Goal: Find specific page/section: Find specific page/section

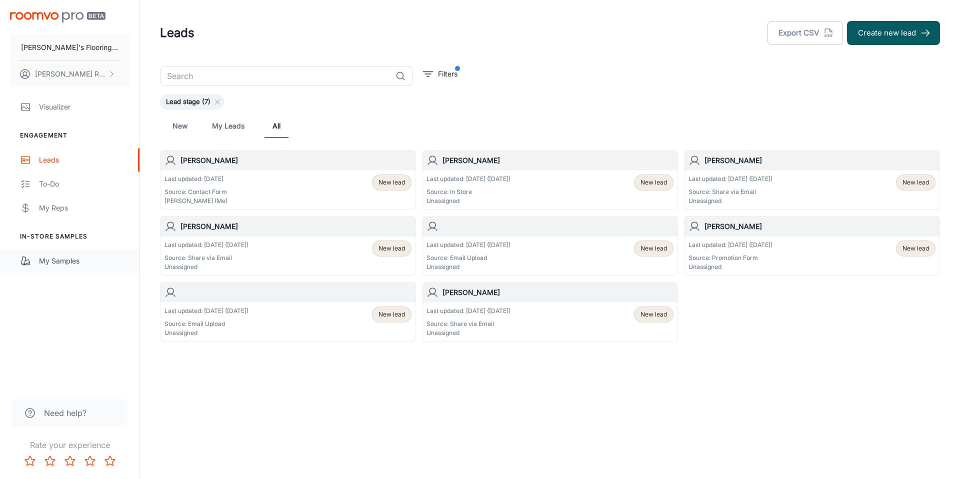
click at [81, 260] on div "My Samples" at bounding box center [84, 261] width 91 height 11
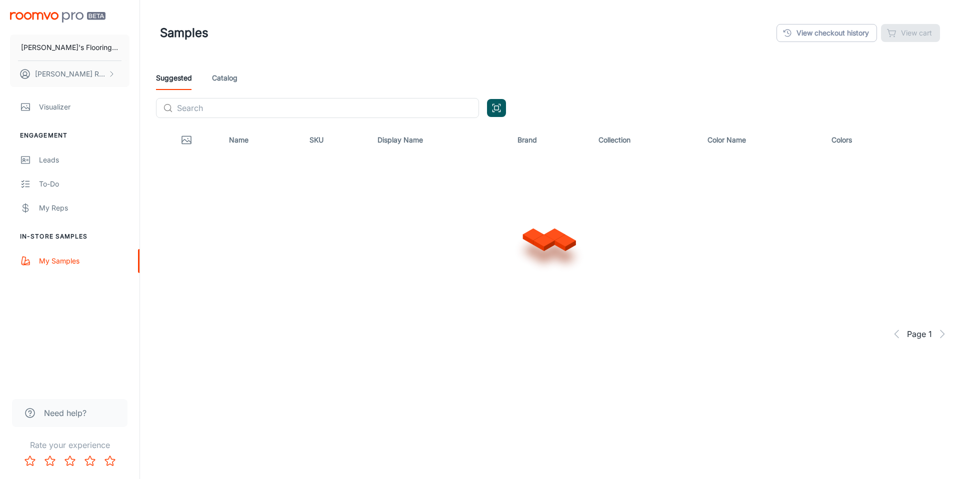
click at [72, 14] on img "scrollable content" at bounding box center [58, 17] width 96 height 11
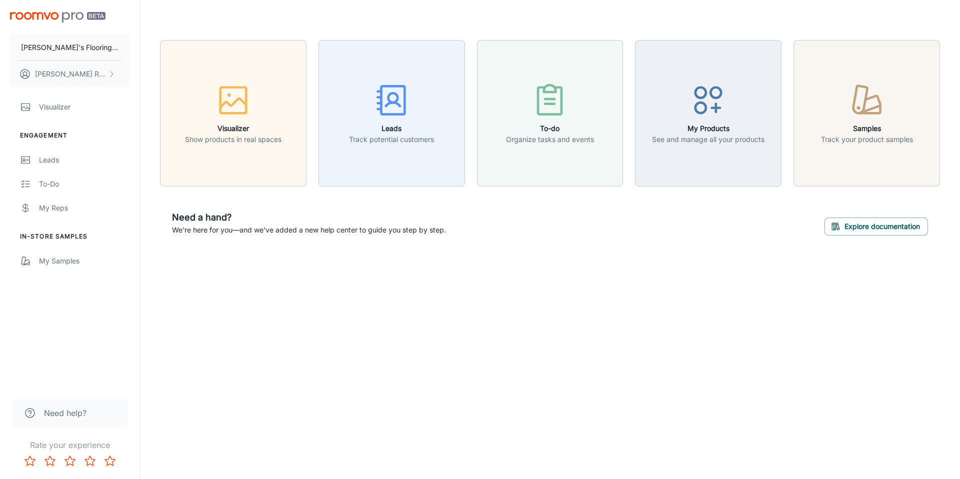
click at [48, 349] on div "[PERSON_NAME]'s Flooring Co [PERSON_NAME] Visualizer Engagement Leads To-do My …" at bounding box center [70, 193] width 140 height 387
click at [58, 365] on div "[PERSON_NAME]'s Flooring Co [PERSON_NAME] Visualizer Engagement Leads To-do My …" at bounding box center [70, 193] width 140 height 387
click at [78, 358] on div "[PERSON_NAME]'s Flooring Co [PERSON_NAME] Visualizer Engagement Leads To-do My …" at bounding box center [70, 193] width 140 height 387
drag, startPoint x: 85, startPoint y: 304, endPoint x: 90, endPoint y: 312, distance: 9.2
click at [85, 304] on div "[PERSON_NAME]'s Flooring Co [PERSON_NAME] Visualizer Engagement Leads To-do My …" at bounding box center [70, 193] width 140 height 387
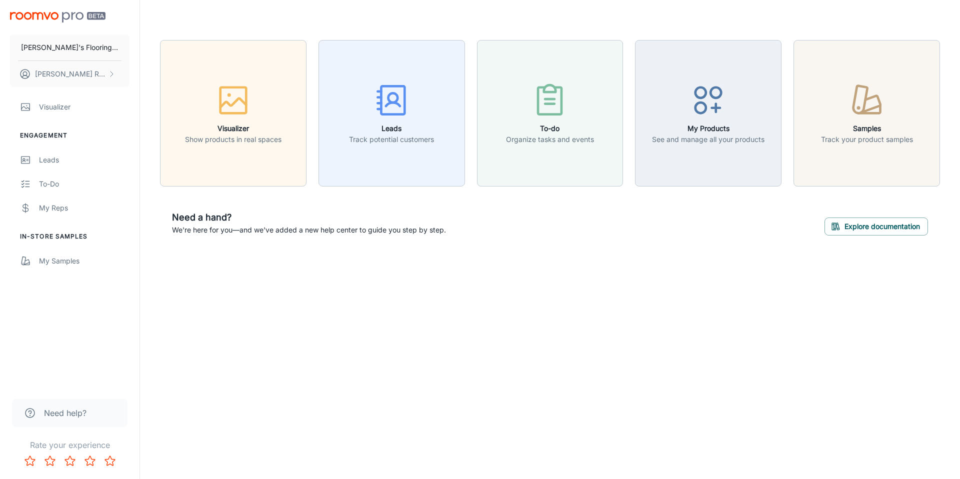
click at [63, 315] on div "[PERSON_NAME]'s Flooring Co [PERSON_NAME] Visualizer Engagement Leads To-do My …" at bounding box center [70, 193] width 140 height 387
click at [90, 331] on div "[PERSON_NAME]'s Flooring Co [PERSON_NAME] Visualizer Engagement Leads To-do My …" at bounding box center [70, 193] width 140 height 387
click at [98, 71] on button "[PERSON_NAME]" at bounding box center [70, 74] width 120 height 26
click at [98, 69] on div at bounding box center [480, 239] width 960 height 479
click at [362, 278] on div "Visualizer Show products in real spaces Leads Track potential customers To-do O…" at bounding box center [550, 144] width 820 height 288
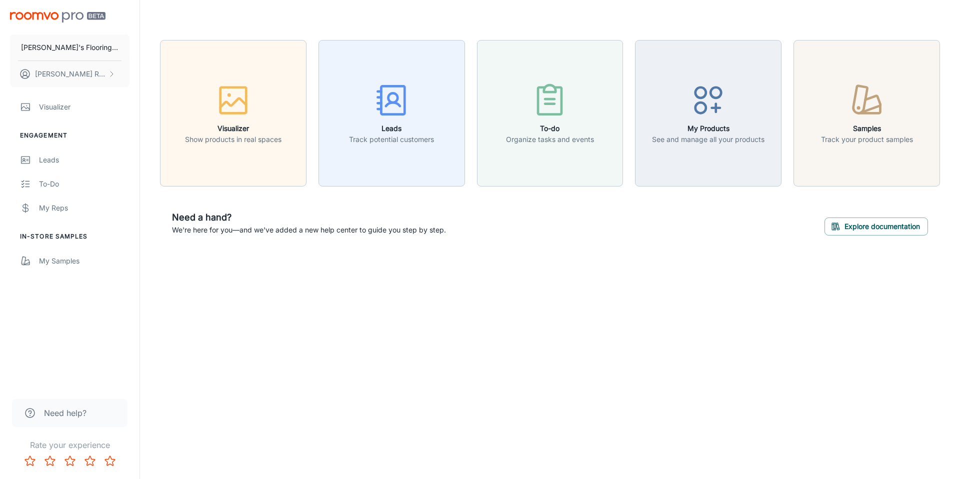
click at [91, 11] on div "[PERSON_NAME]'s Flooring Co [PERSON_NAME]" at bounding box center [70, 47] width 140 height 95
click at [441, 425] on div "Jodi Rose Jeff Rsa Engagement Leads To-do My Reps Products My Products Supplier…" at bounding box center [480, 239] width 960 height 479
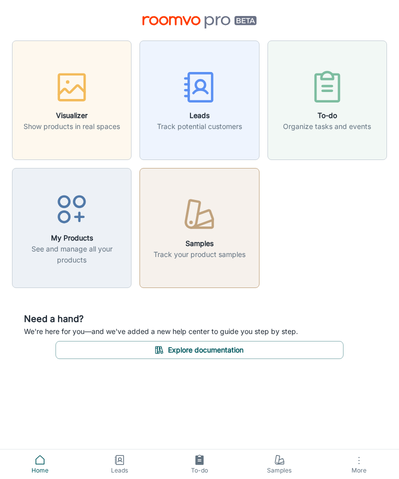
click at [225, 264] on button "Samples Track your product samples" at bounding box center [200, 228] width 120 height 120
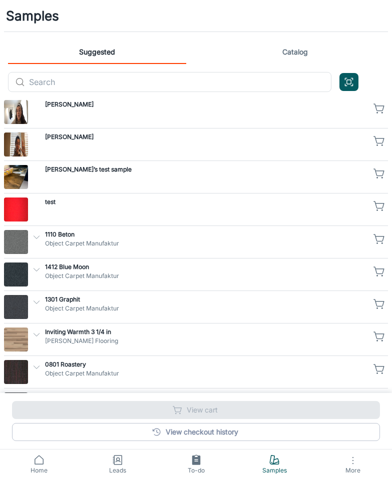
click at [297, 58] on link "Catalog" at bounding box center [295, 52] width 178 height 24
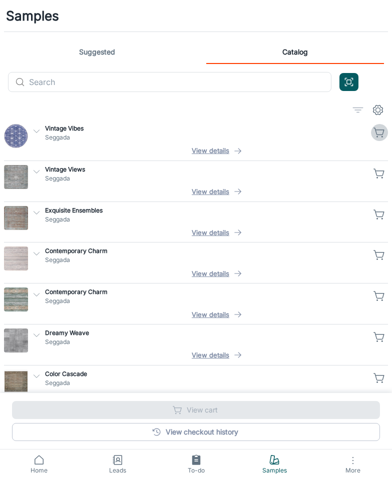
click at [375, 132] on icon "button" at bounding box center [379, 133] width 12 height 12
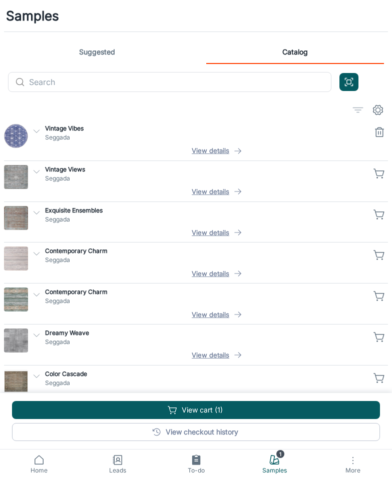
click at [378, 252] on icon "button" at bounding box center [379, 254] width 10 height 7
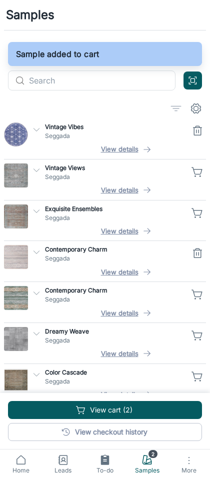
click at [196, 294] on icon "button" at bounding box center [198, 295] width 12 height 12
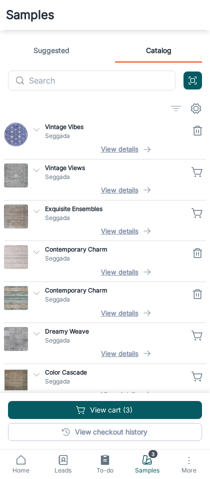
scroll to position [459, 0]
